Goal: Task Accomplishment & Management: Manage account settings

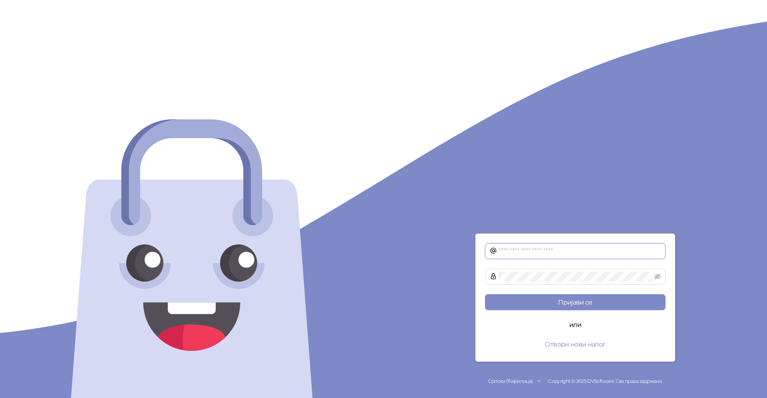
click at [508, 254] on input "text" at bounding box center [579, 251] width 162 height 10
type input "**********"
click at [538, 300] on button "Пријави се" at bounding box center [575, 302] width 181 height 16
click at [529, 306] on button "Пријави се" at bounding box center [575, 302] width 181 height 16
